Goal: Check status: Check status

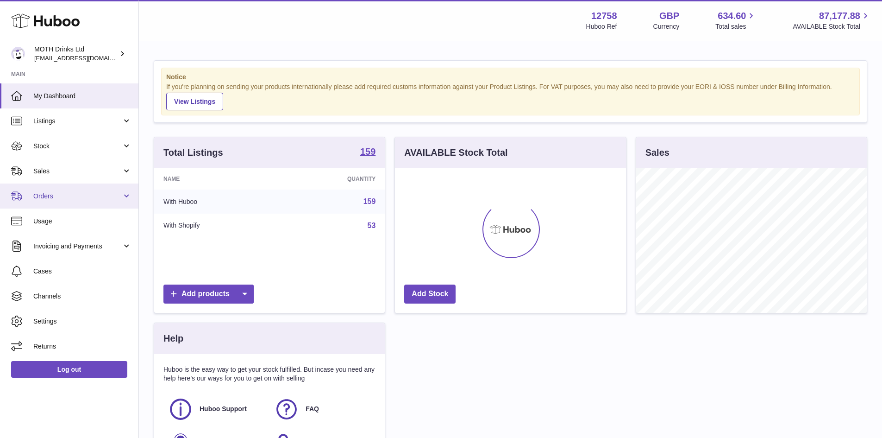
scroll to position [144, 231]
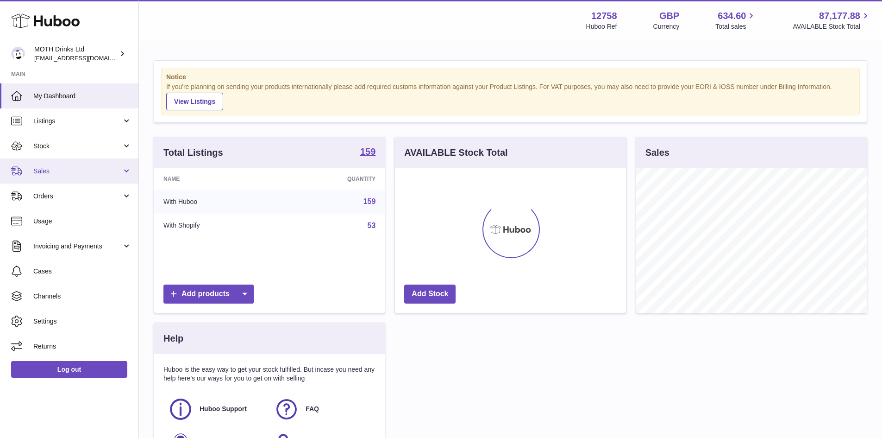
click at [43, 169] on span "Sales" at bounding box center [77, 171] width 88 height 9
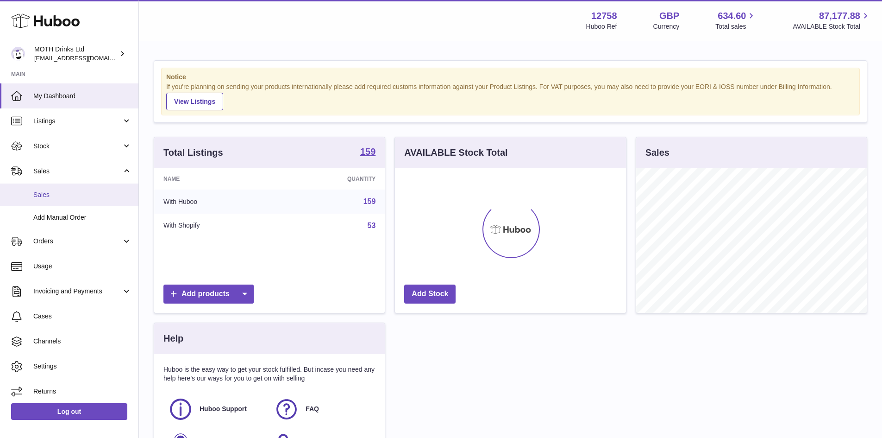
click at [47, 196] on span "Sales" at bounding box center [82, 194] width 98 height 9
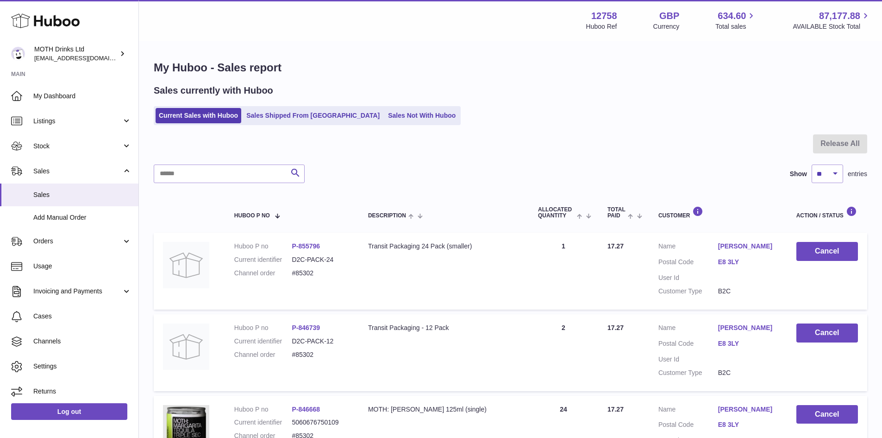
click at [268, 124] on ul "Current Sales with Huboo Sales Shipped From [GEOGRAPHIC_DATA] Sales Not With Hu…" at bounding box center [307, 115] width 307 height 19
click at [269, 114] on link "Sales Shipped From [GEOGRAPHIC_DATA]" at bounding box center [313, 115] width 140 height 15
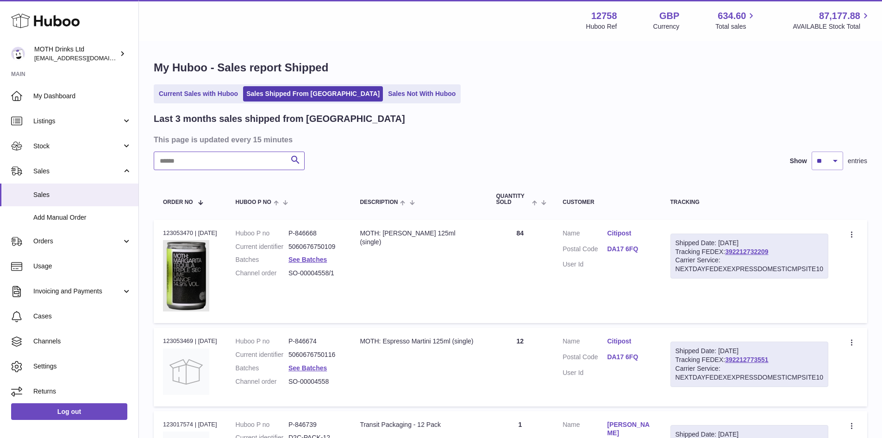
click at [188, 161] on input "text" at bounding box center [229, 160] width 151 height 19
paste input "******"
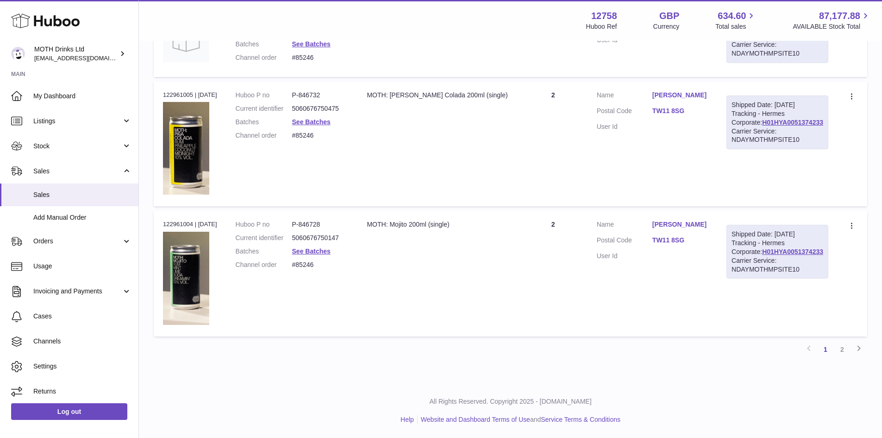
scroll to position [182, 0]
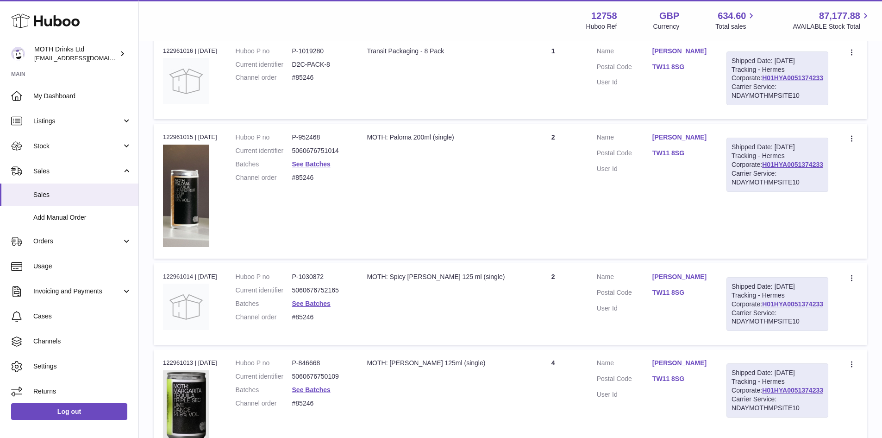
type input "******"
drag, startPoint x: 191, startPoint y: 154, endPoint x: 155, endPoint y: 154, distance: 36.1
click at [155, 154] on td "Order no 122961015 | [DATE]" at bounding box center [190, 191] width 73 height 135
copy div "122961015"
